Goal: Complete application form

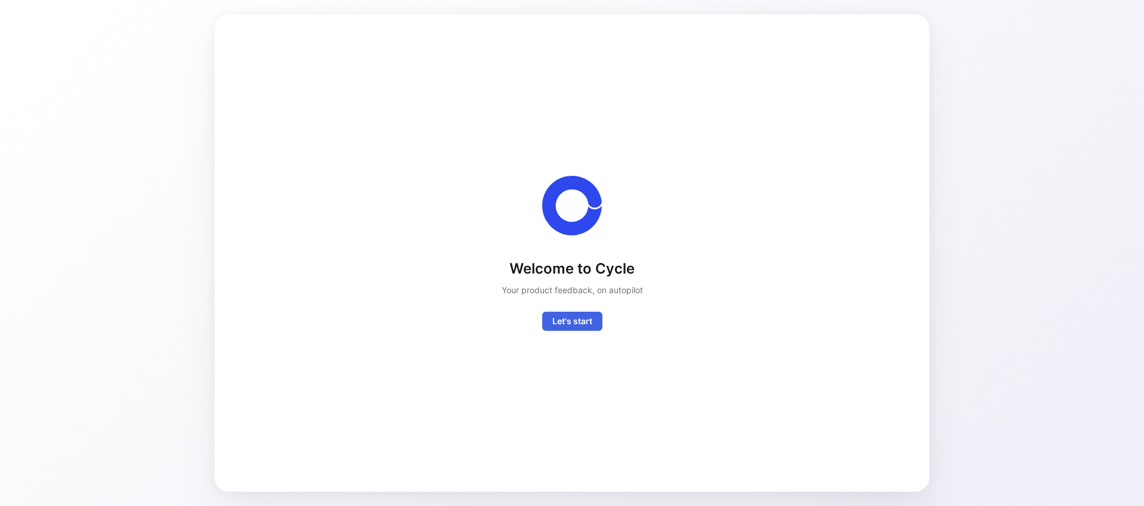
click at [575, 322] on span "Let's start" at bounding box center [572, 321] width 40 height 14
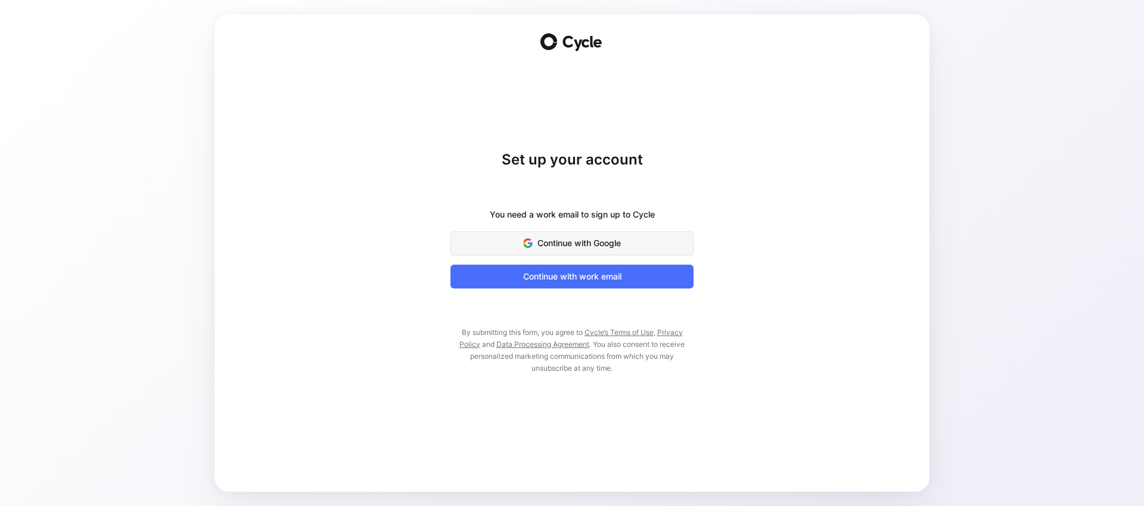
click at [591, 238] on span "Continue with Google" at bounding box center [571, 243] width 213 height 14
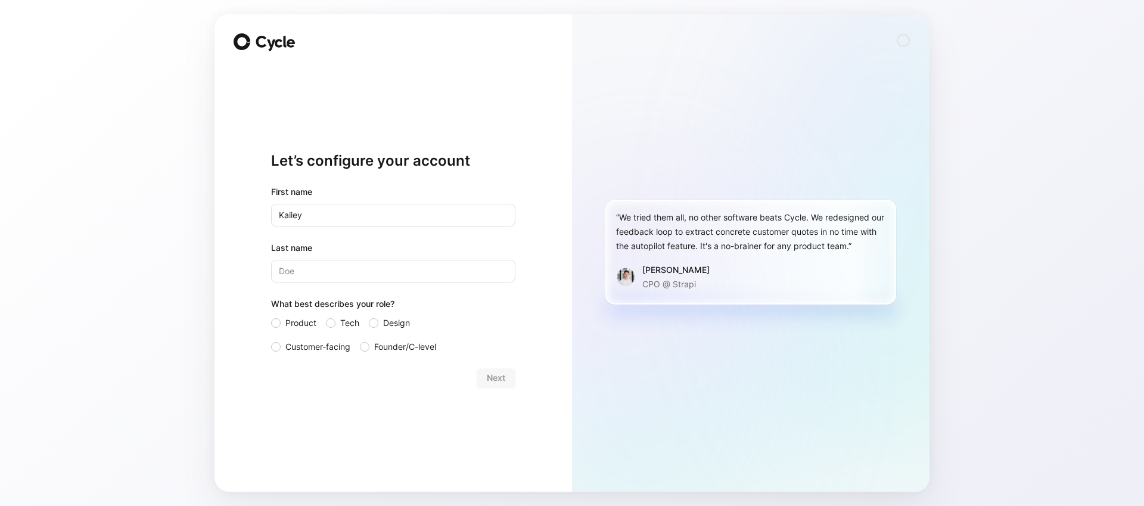
type input "Kailey"
type input "[PERSON_NAME]"
click at [333, 344] on span "Customer-facing" at bounding box center [317, 347] width 65 height 14
click at [271, 340] on input "Customer-facing" at bounding box center [271, 340] width 0 height 0
click at [506, 380] on button "Next" at bounding box center [496, 377] width 39 height 19
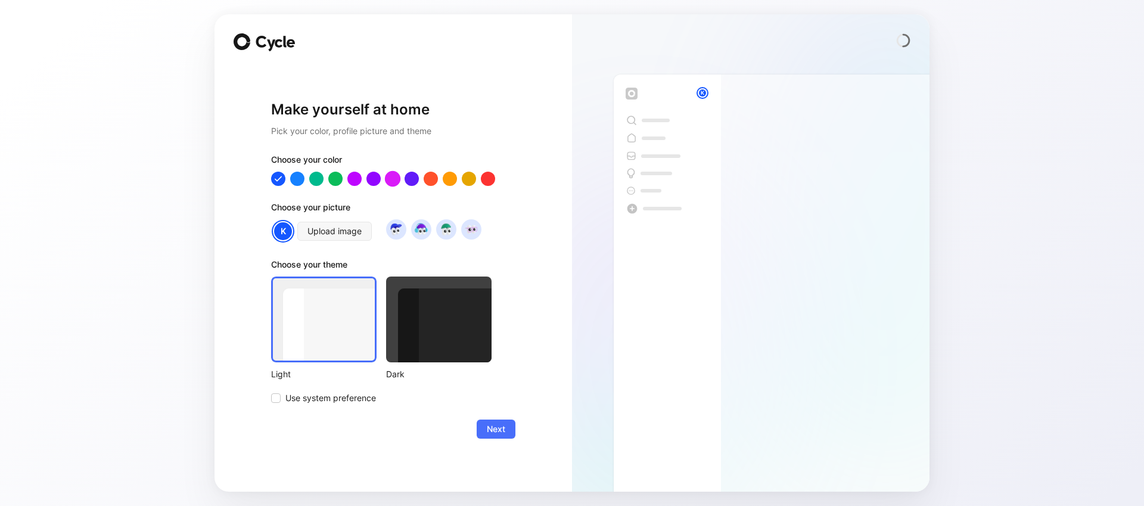
click at [391, 179] on div at bounding box center [392, 177] width 15 height 15
click at [427, 232] on img at bounding box center [421, 229] width 16 height 16
click at [343, 234] on span "Upload image" at bounding box center [335, 231] width 54 height 14
click at [511, 429] on button "Next" at bounding box center [496, 429] width 39 height 19
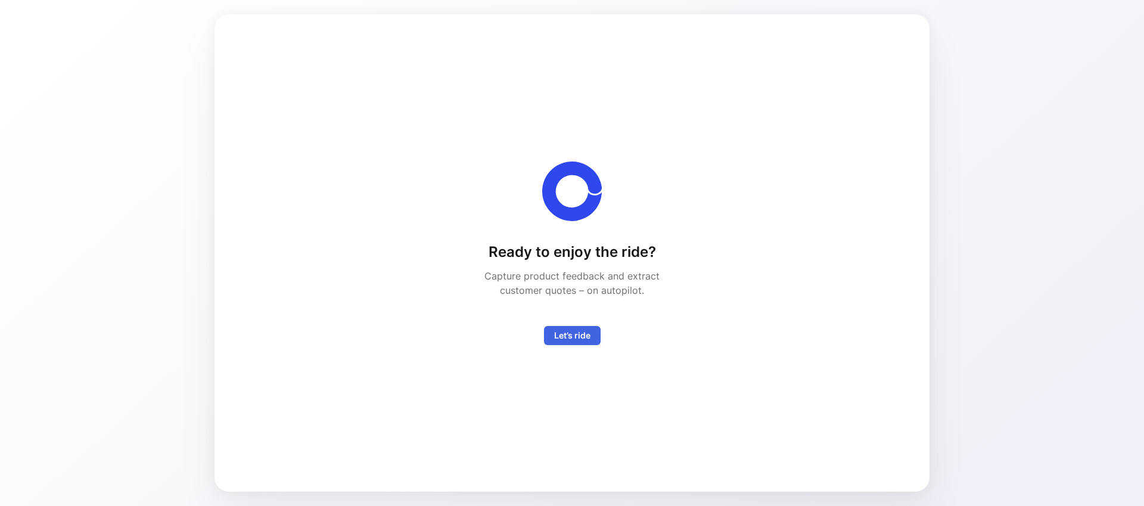
click at [578, 339] on span "Let’s ride" at bounding box center [572, 335] width 36 height 14
